Goal: Task Accomplishment & Management: Manage account settings

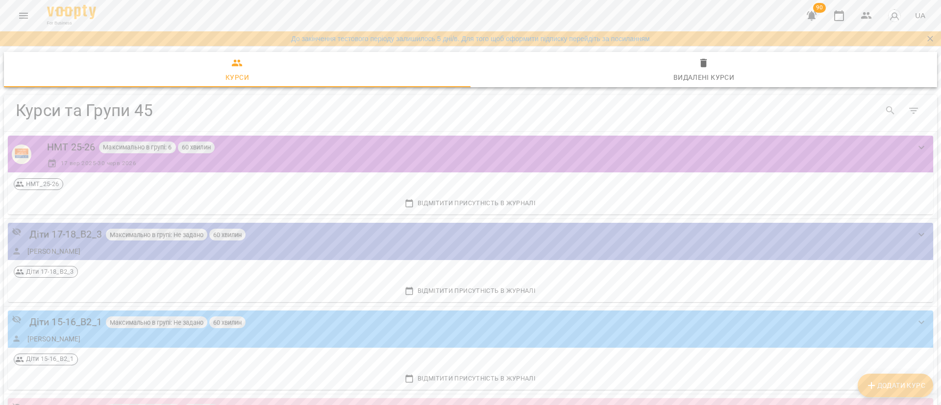
click at [816, 14] on icon "button" at bounding box center [811, 16] width 12 height 12
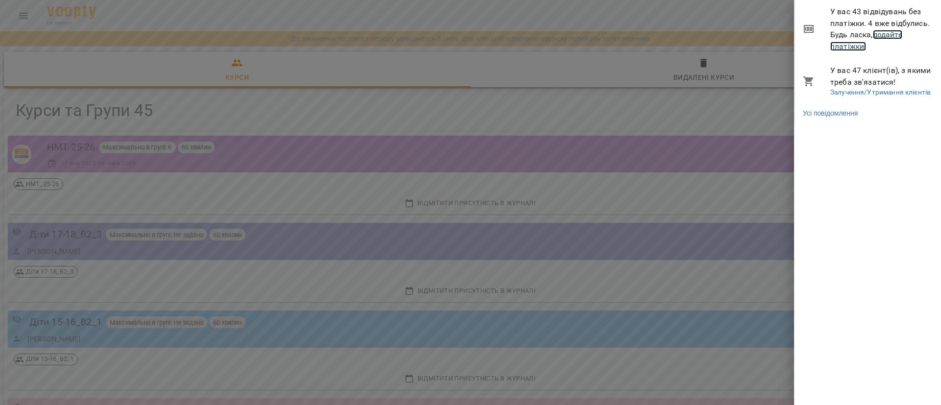
click at [888, 33] on link "додайте платіжки!" at bounding box center [866, 40] width 72 height 21
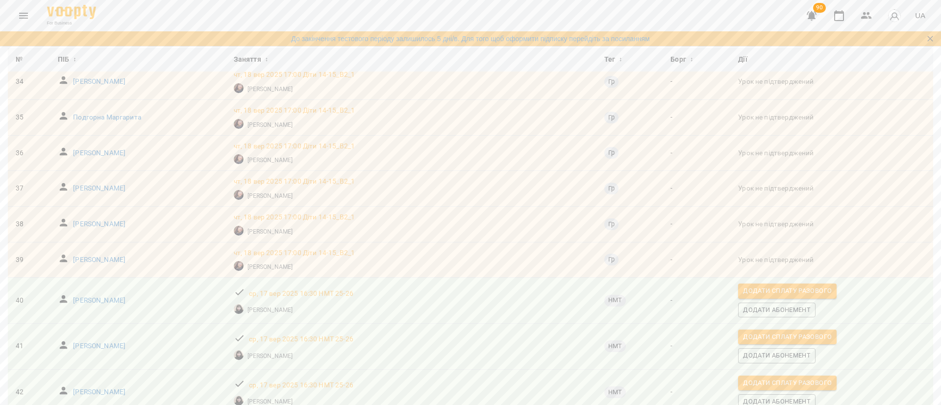
scroll to position [1295, 0]
click at [809, 386] on body "For Business 90 UA До закінчення тестового періоду залишилось 5 дні/в. Для того…" at bounding box center [470, 226] width 941 height 453
click at [808, 353] on li "100" at bounding box center [803, 350] width 29 height 18
click at [113, 296] on p "[PERSON_NAME]" at bounding box center [99, 301] width 52 height 10
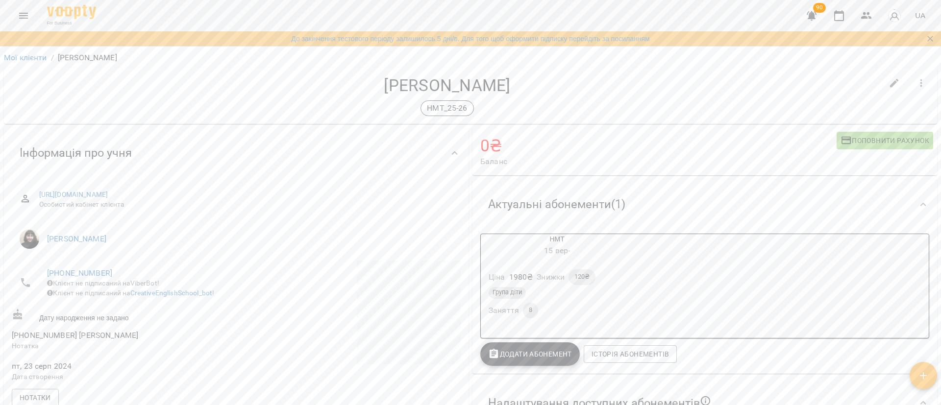
click at [594, 93] on h4 "[PERSON_NAME]" at bounding box center [447, 85] width 870 height 20
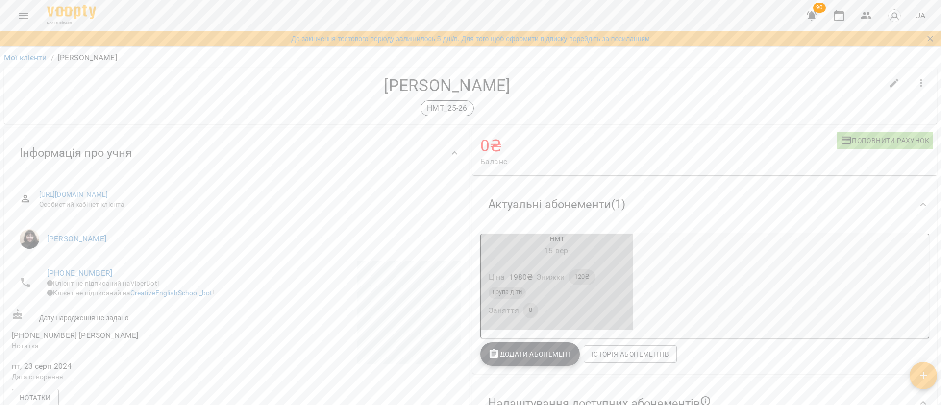
click at [628, 282] on div "Ціна 1980 ₴ Знижки 120₴ Група діти Заняття 8" at bounding box center [557, 296] width 156 height 72
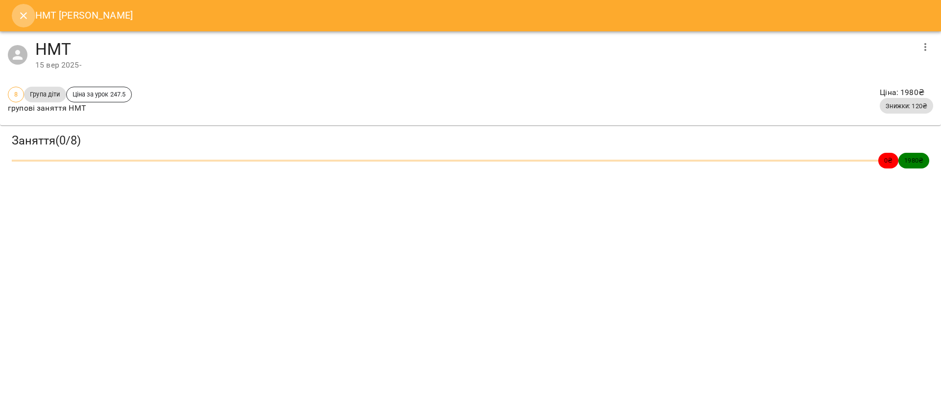
click at [25, 18] on icon "Close" at bounding box center [23, 15] width 7 height 7
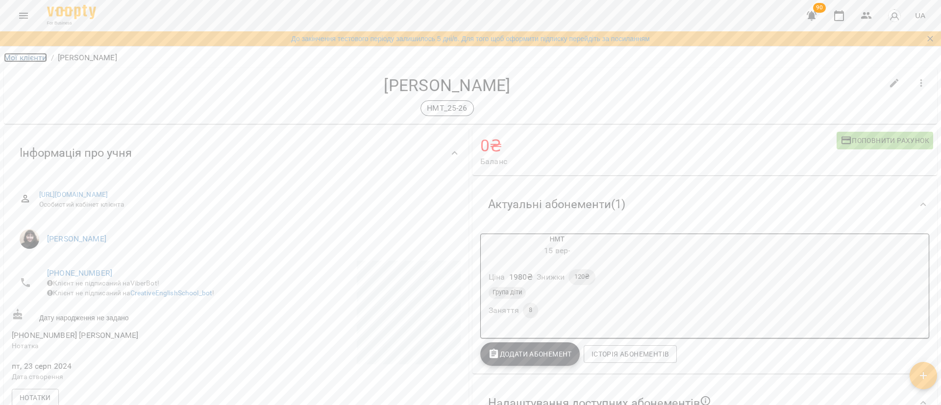
click at [27, 58] on link "Мої клієнти" at bounding box center [25, 57] width 43 height 9
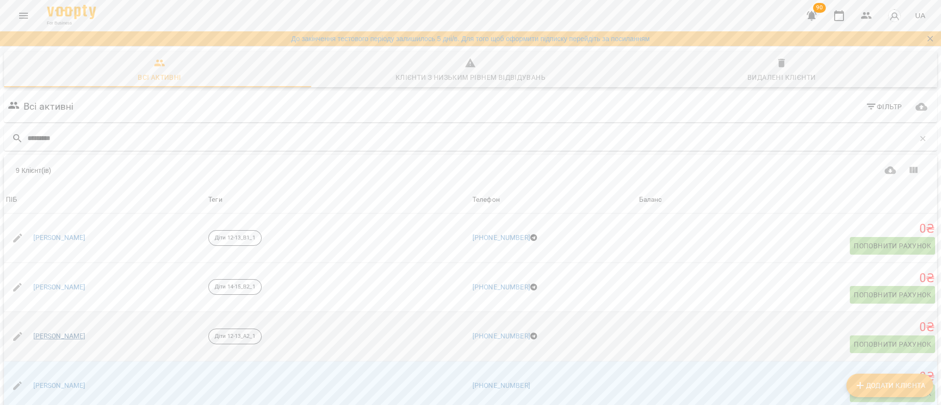
type input "*********"
click at [66, 337] on link "[PERSON_NAME]" at bounding box center [59, 337] width 52 height 10
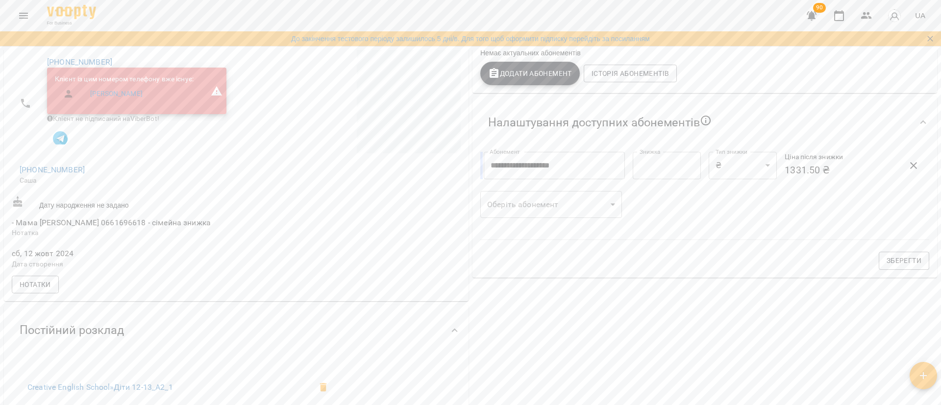
scroll to position [220, 0]
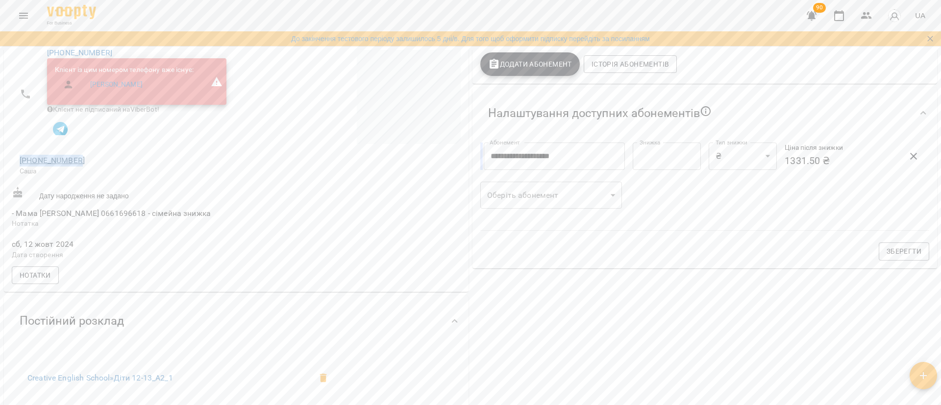
drag, startPoint x: 81, startPoint y: 166, endPoint x: 21, endPoint y: 162, distance: 60.4
click at [21, 162] on span "[PHONE_NUMBER]" at bounding box center [123, 161] width 207 height 12
click at [250, 181] on div at bounding box center [349, 151] width 226 height 227
drag, startPoint x: 103, startPoint y: 217, endPoint x: 60, endPoint y: 218, distance: 43.1
click at [60, 218] on span "- Мама [PERSON_NAME] 0661696618 - сімейна знижка" at bounding box center [111, 213] width 199 height 9
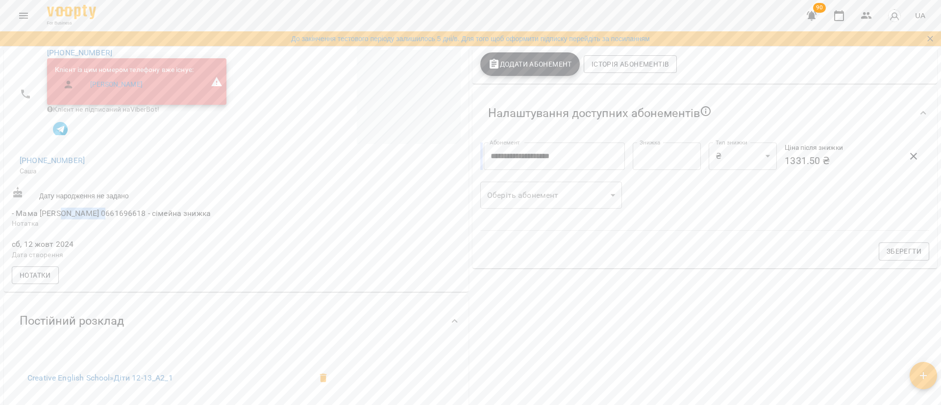
copy span "0661696618"
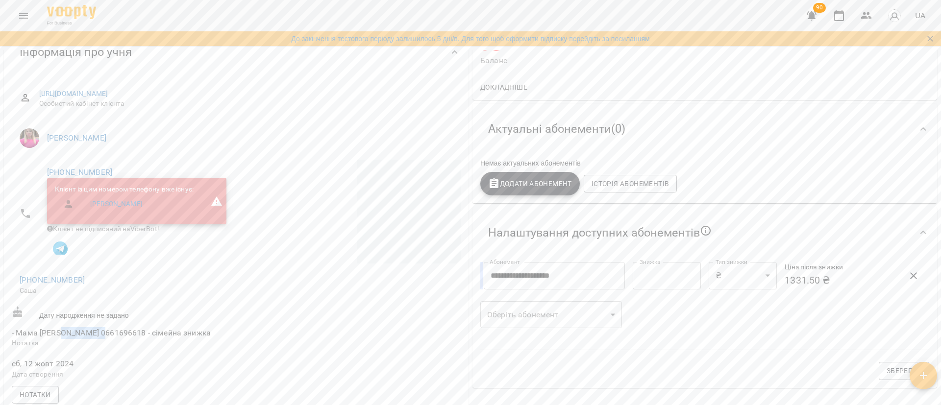
scroll to position [0, 0]
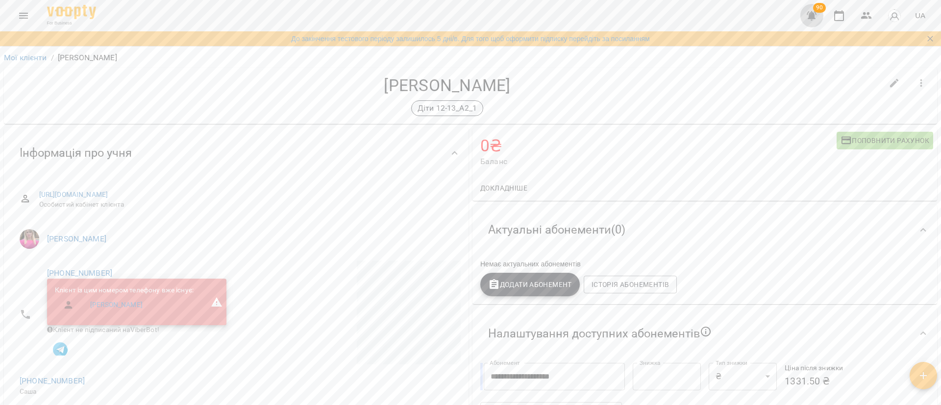
click at [817, 17] on icon "button" at bounding box center [811, 16] width 12 height 12
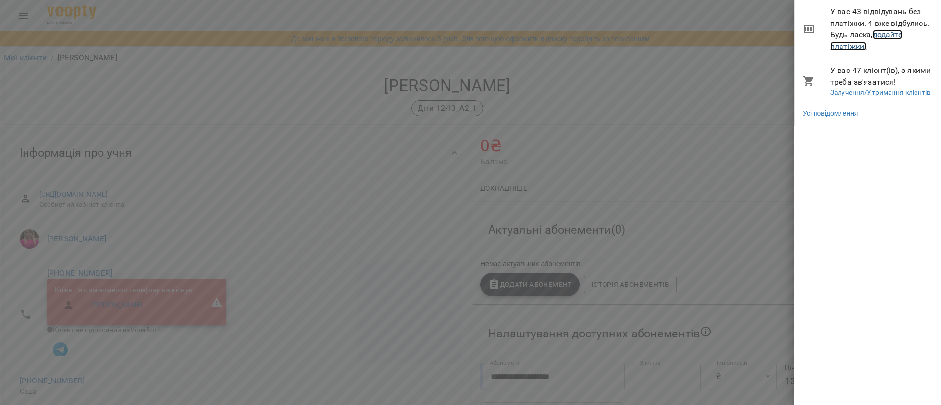
click at [893, 34] on link "додайте платіжки!" at bounding box center [866, 40] width 72 height 21
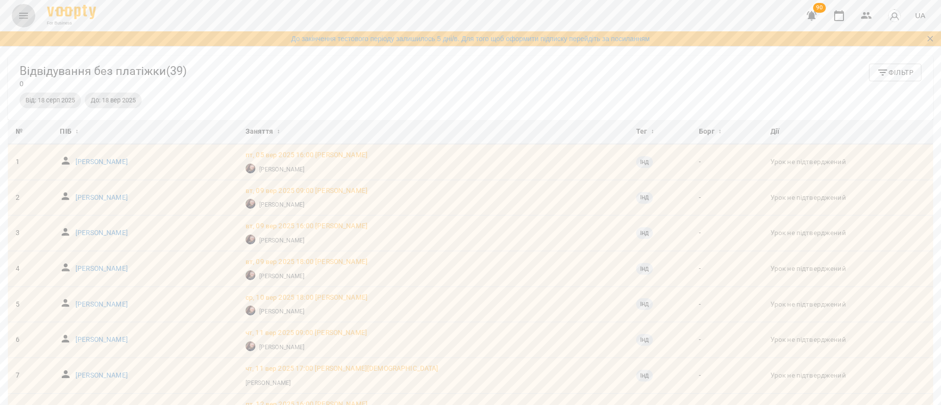
click at [24, 17] on icon "Menu" at bounding box center [24, 16] width 12 height 12
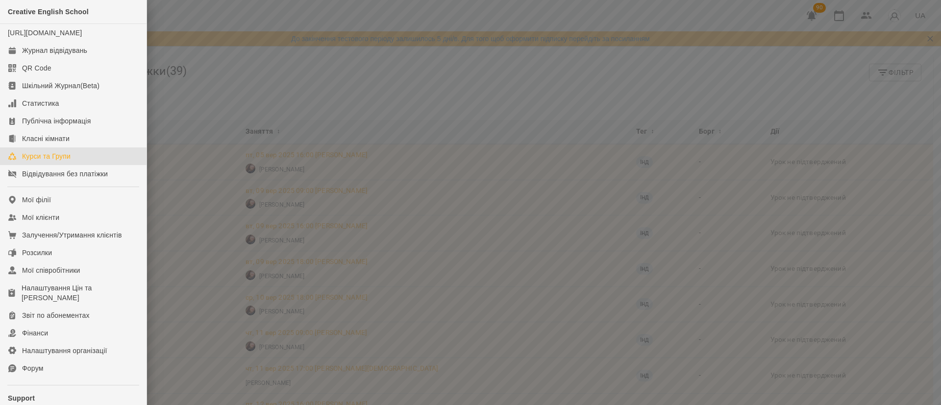
click at [64, 161] on div "Курси та Групи" at bounding box center [46, 156] width 48 height 10
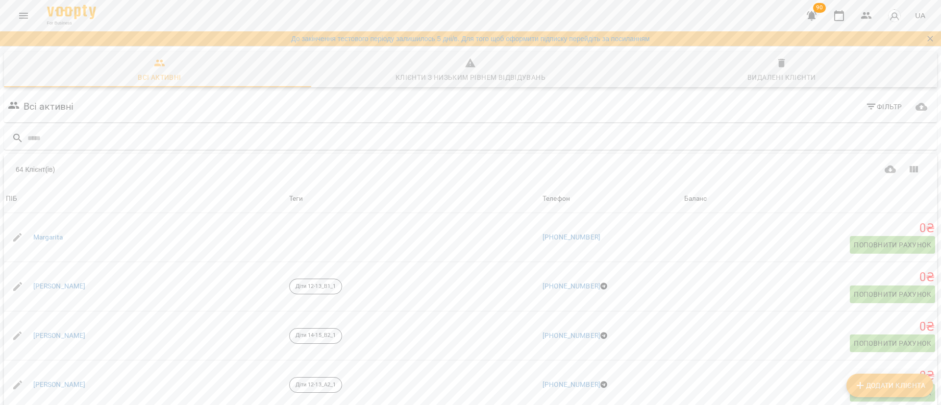
click at [816, 16] on icon "button" at bounding box center [811, 16] width 12 height 12
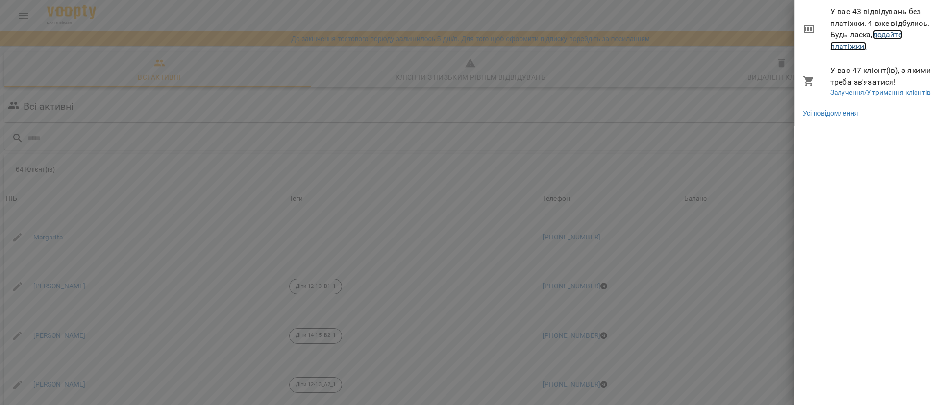
click at [894, 33] on link "додайте платіжки!" at bounding box center [866, 40] width 72 height 21
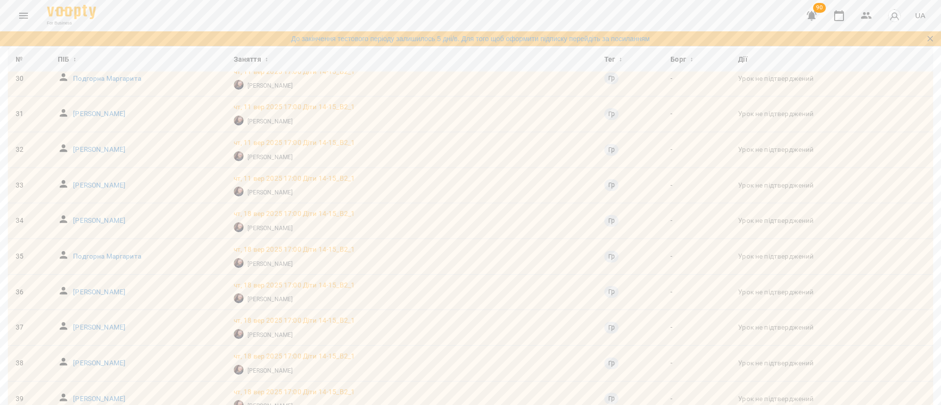
scroll to position [1249, 0]
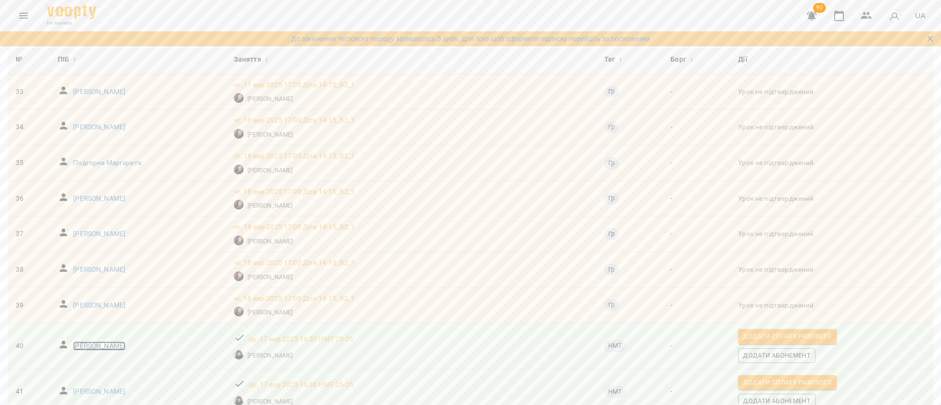
click at [97, 341] on p "[PERSON_NAME]" at bounding box center [99, 346] width 52 height 10
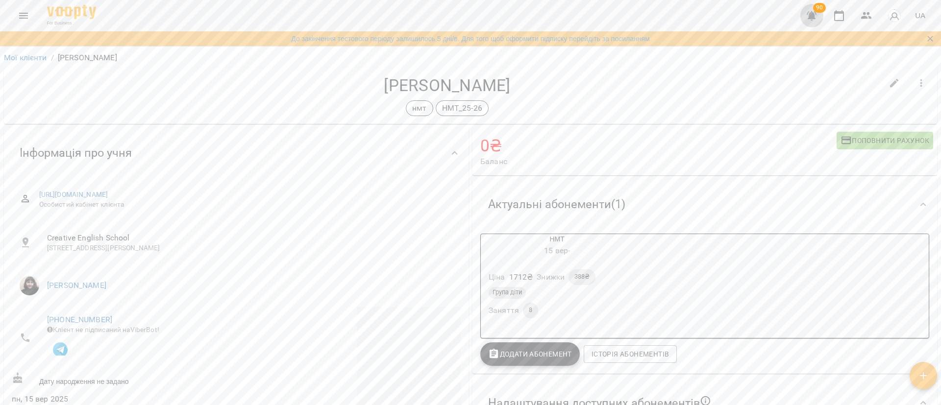
click at [813, 15] on icon "button" at bounding box center [811, 15] width 10 height 9
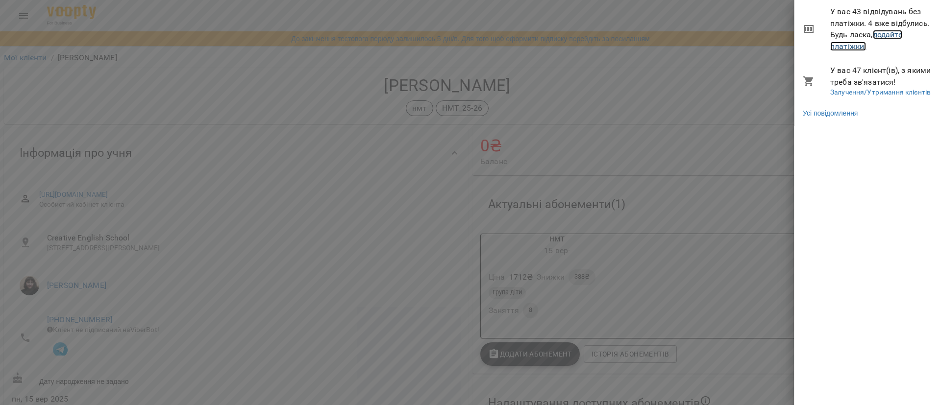
click at [887, 34] on link "додайте платіжки!" at bounding box center [866, 40] width 72 height 21
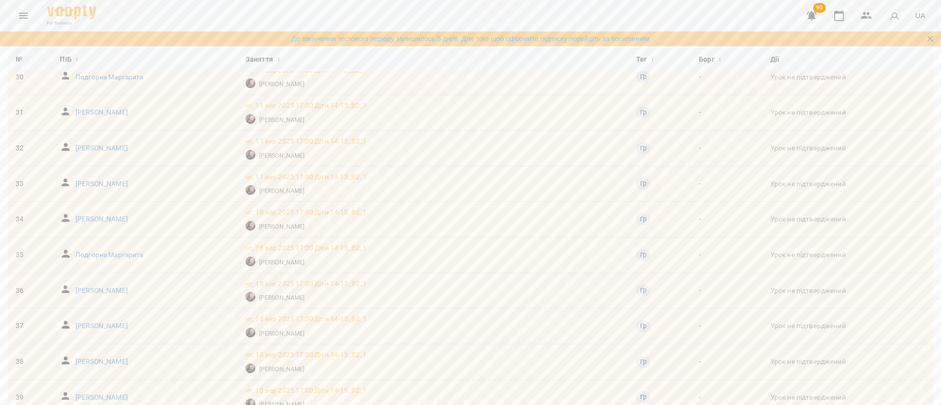
scroll to position [1158, 0]
click at [810, 385] on body "For Business 90 UA До закінчення тестового періоду залишилось 5 дні/в. Для того…" at bounding box center [470, 226] width 941 height 453
click at [808, 352] on li "100" at bounding box center [803, 350] width 29 height 18
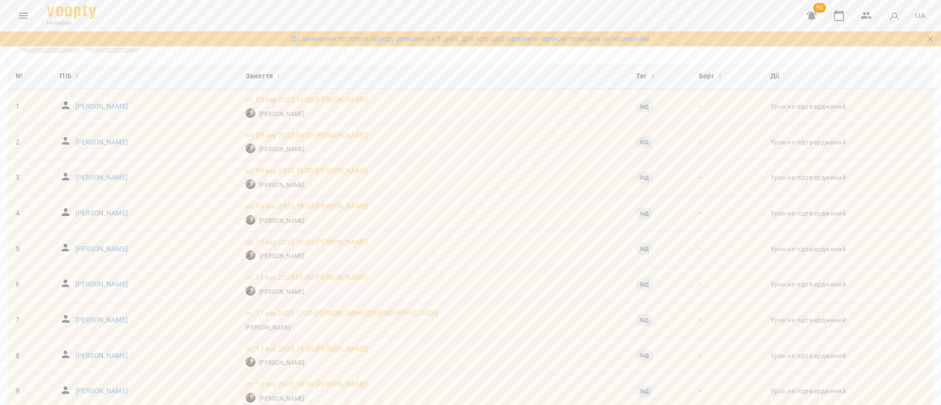
scroll to position [0, 0]
